Goal: Transaction & Acquisition: Purchase product/service

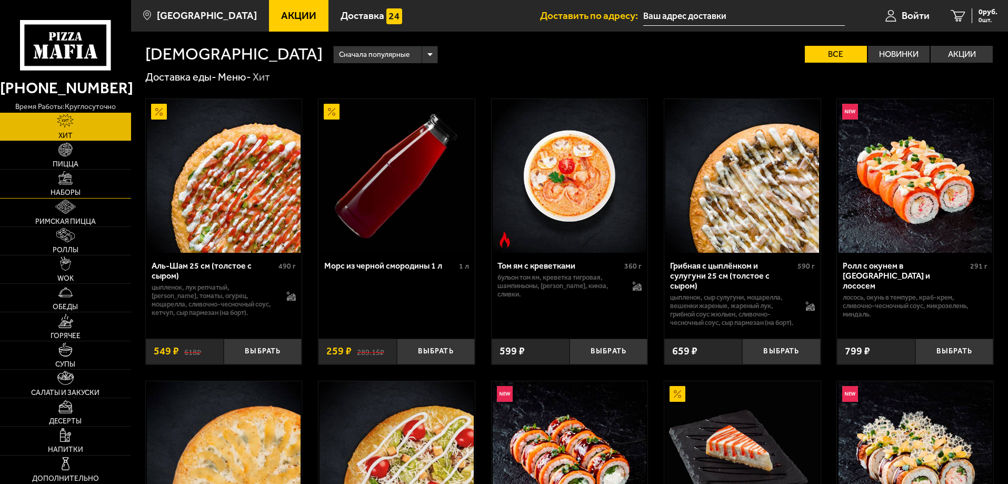
click at [59, 190] on span "Наборы" at bounding box center [66, 192] width 30 height 7
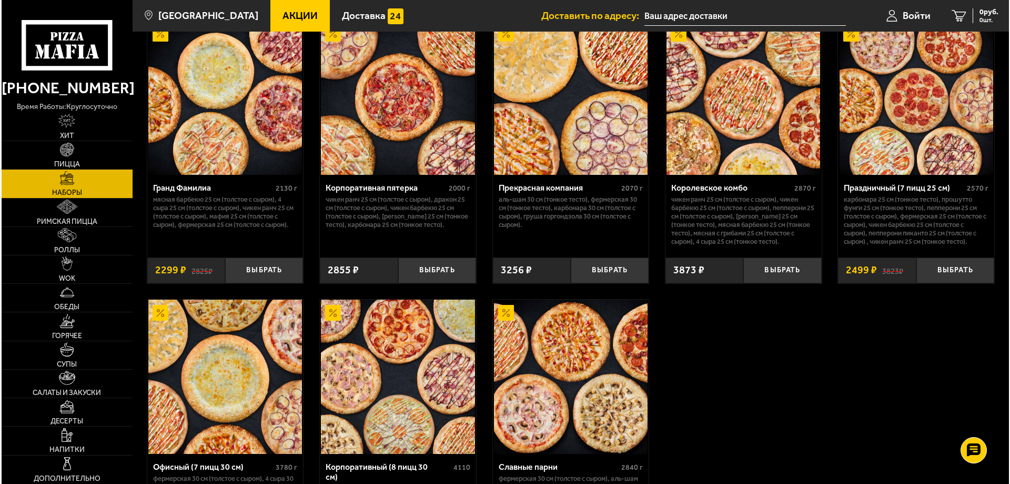
scroll to position [1624, 0]
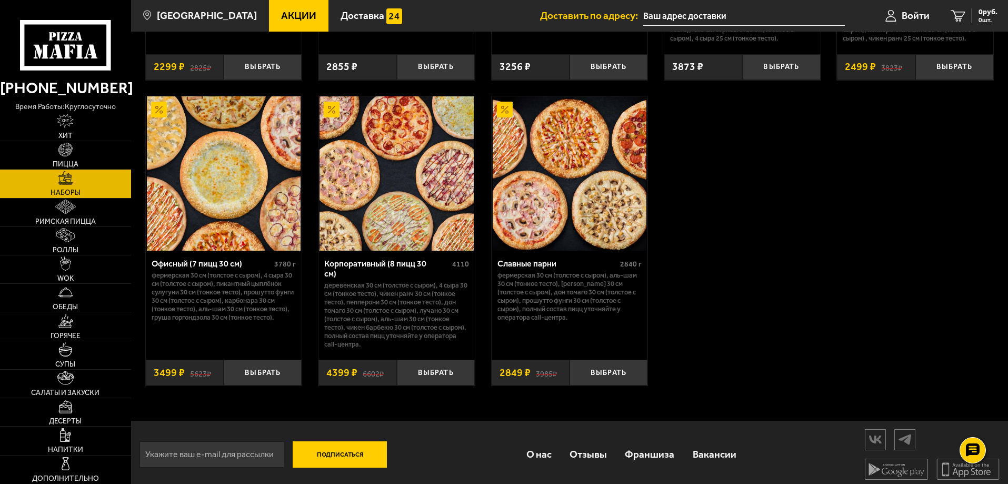
click at [233, 146] on img at bounding box center [224, 173] width 154 height 154
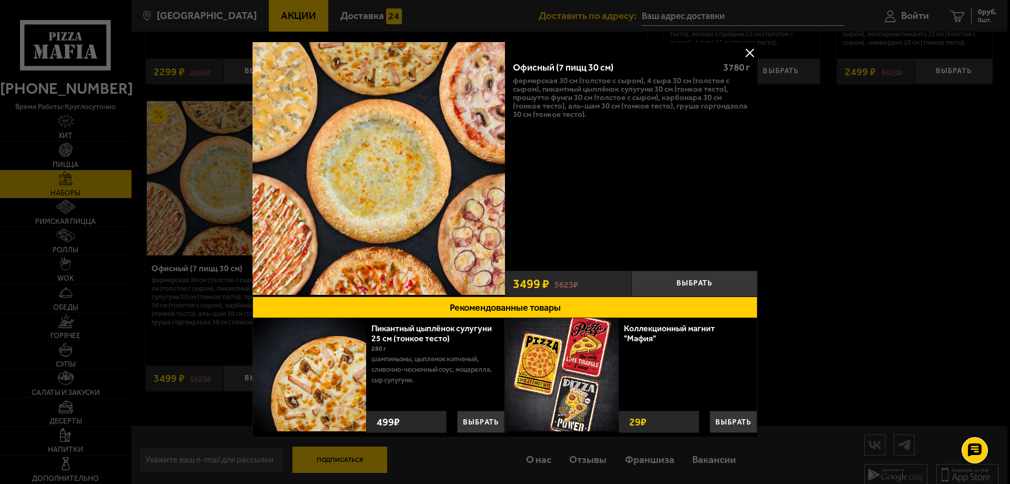
click at [749, 55] on button at bounding box center [750, 53] width 16 height 16
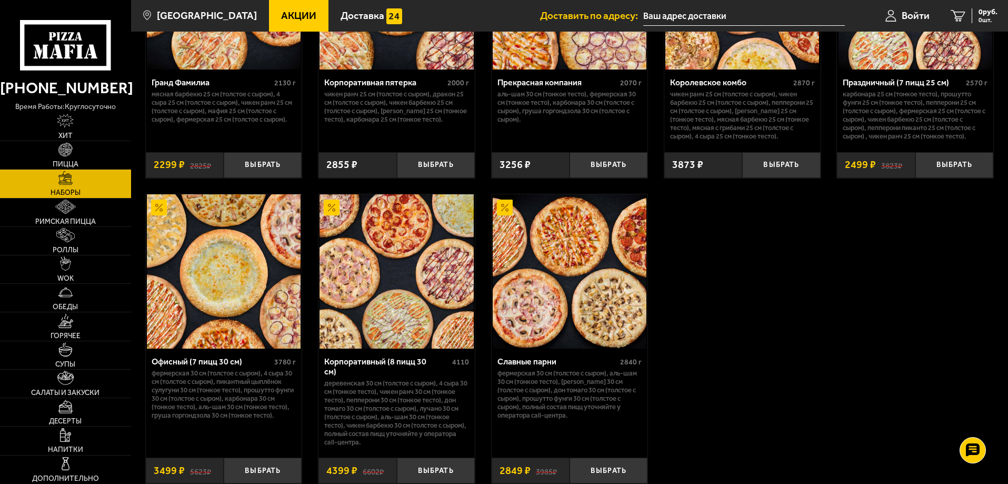
scroll to position [1624, 0]
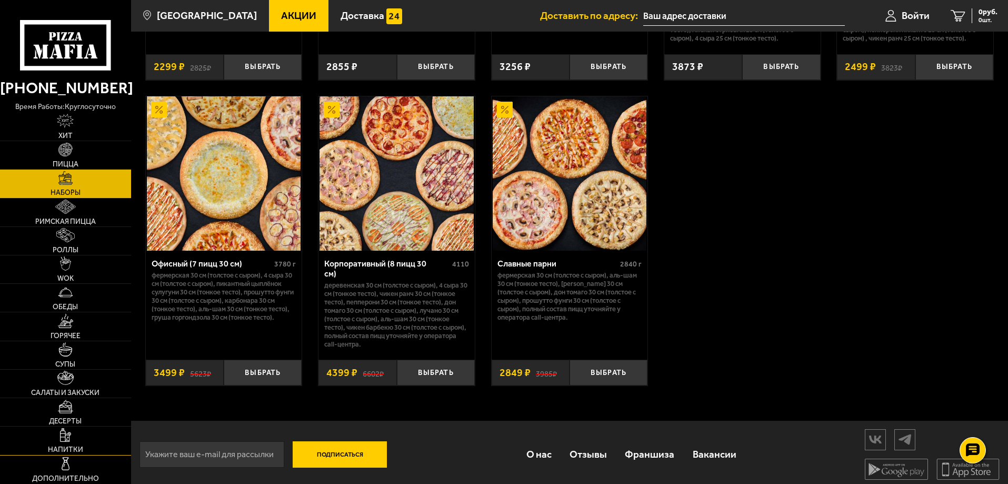
click at [60, 435] on img at bounding box center [65, 435] width 11 height 14
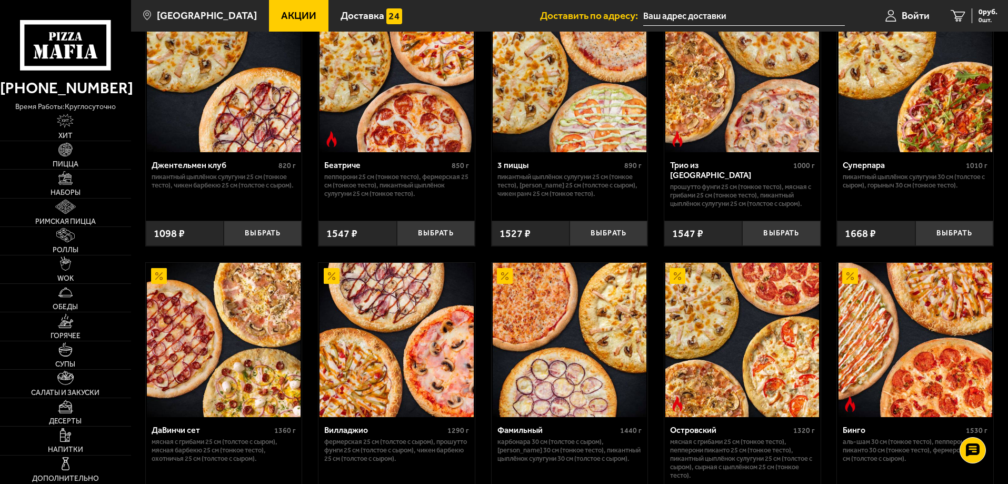
scroll to position [210, 0]
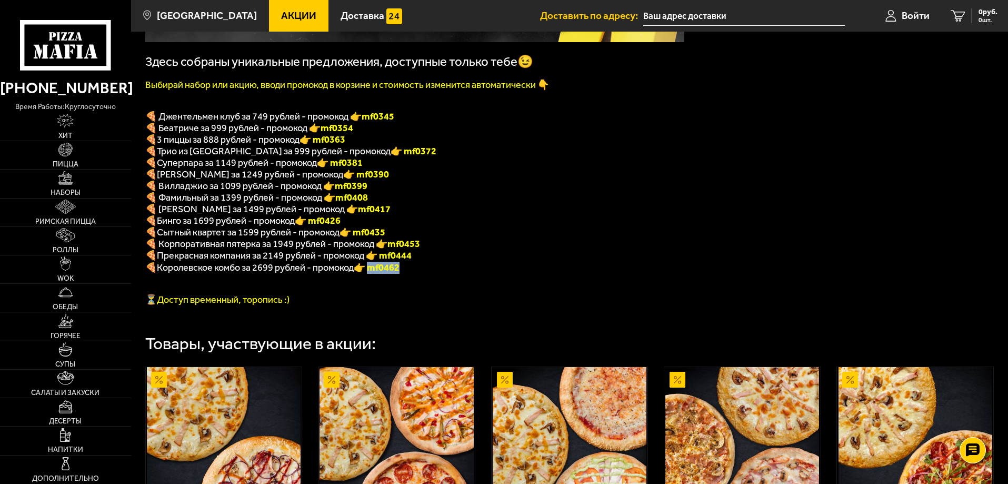
drag, startPoint x: 408, startPoint y: 277, endPoint x: 376, endPoint y: 278, distance: 31.6
click at [377, 274] on p "🍕 Королевское комбо за 2699 рублей - промокод 👉 mf0462" at bounding box center [414, 268] width 539 height 12
copy font "f0462"
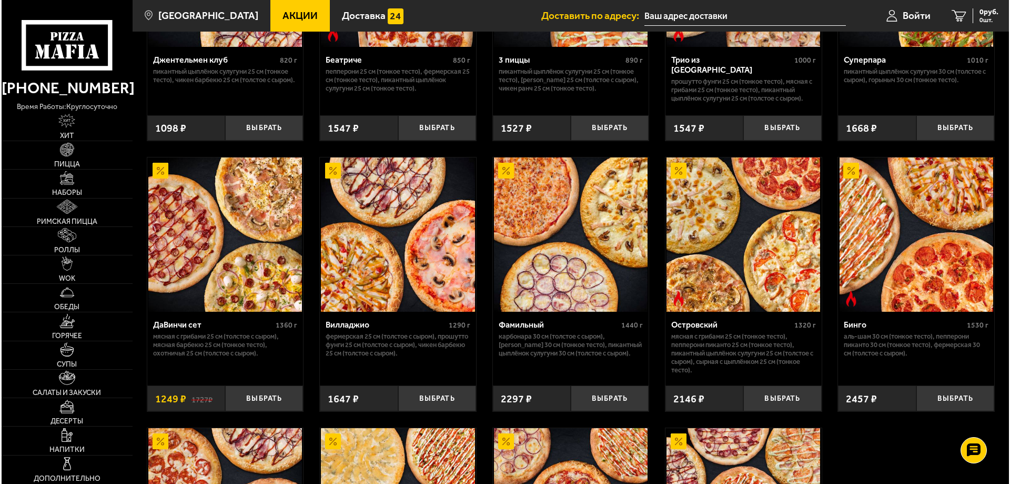
scroll to position [895, 0]
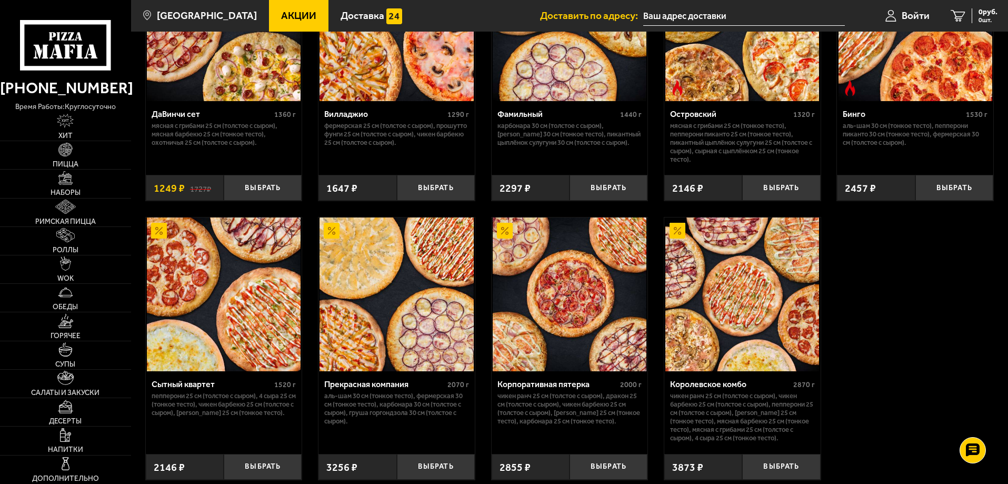
click at [758, 302] on img at bounding box center [742, 294] width 154 height 154
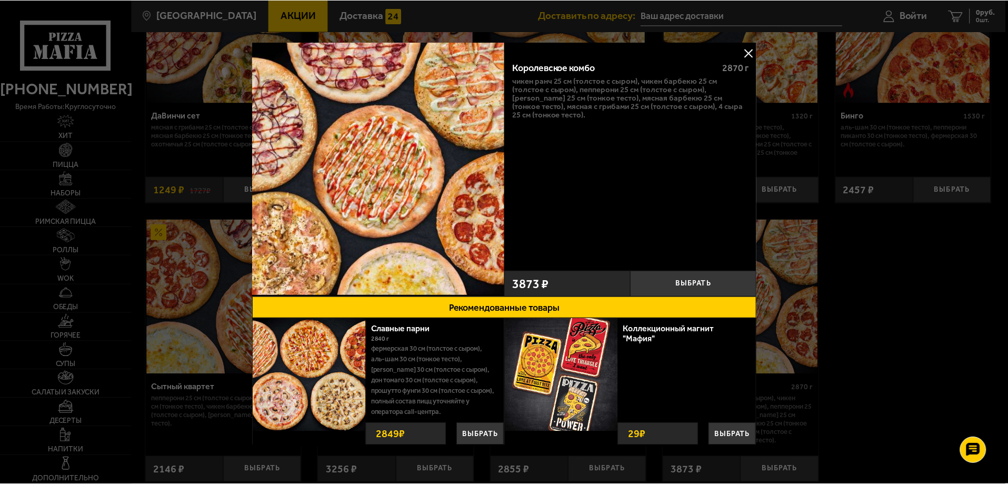
scroll to position [16, 0]
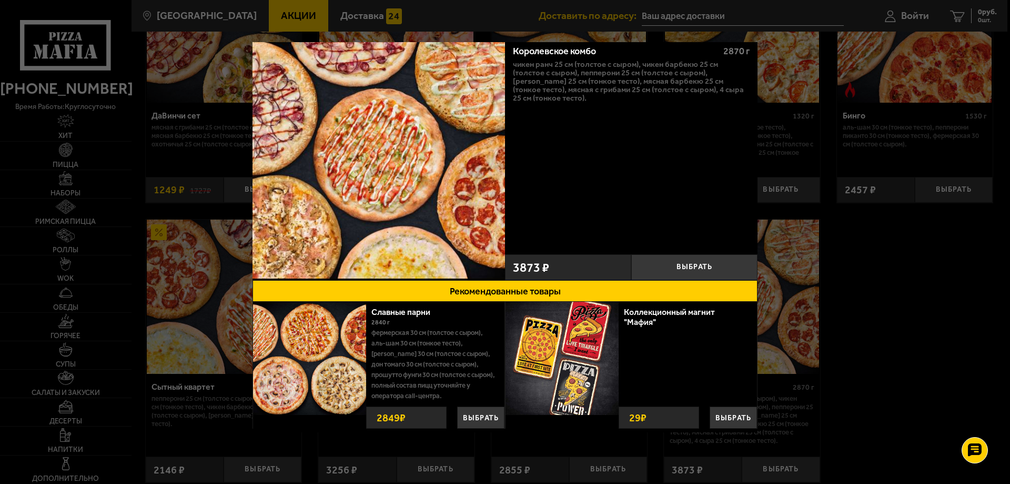
click at [810, 57] on div at bounding box center [505, 242] width 1010 height 484
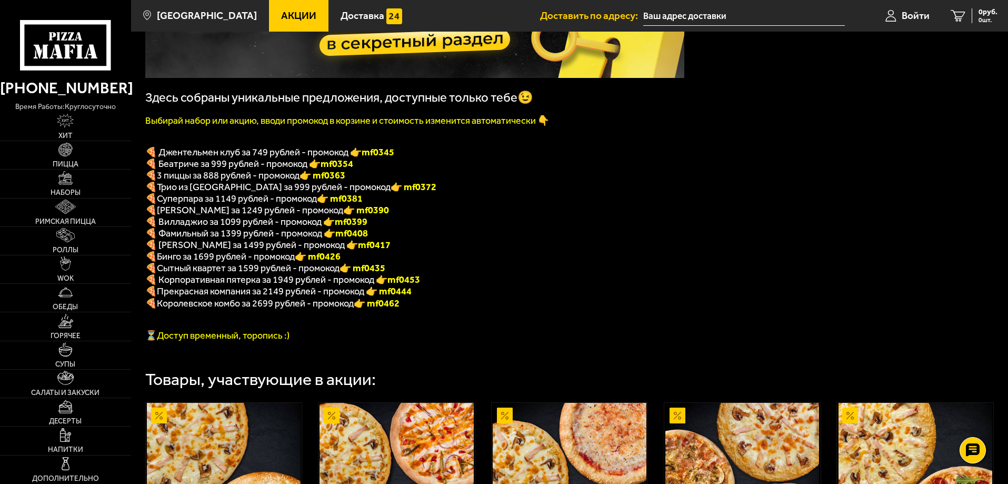
scroll to position [17, 0]
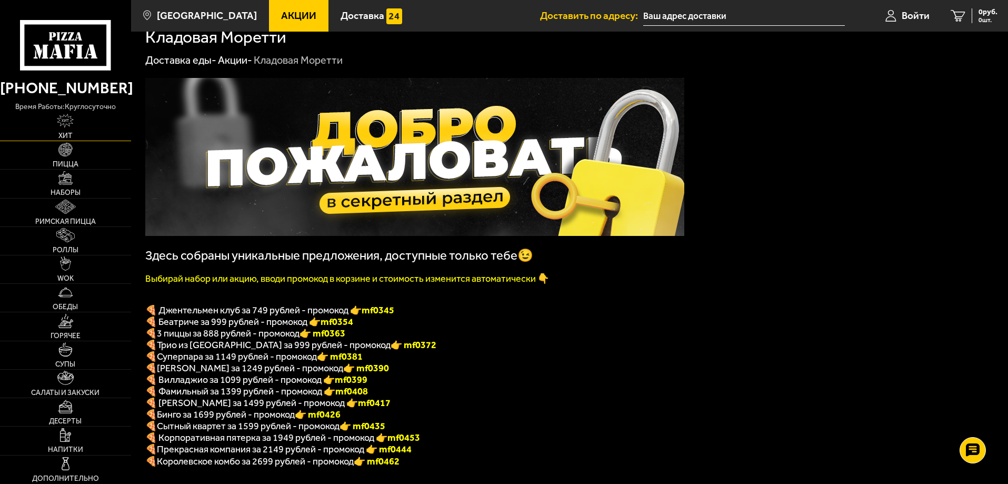
click at [72, 124] on img at bounding box center [65, 121] width 17 height 14
